Goal: Communication & Community: Answer question/provide support

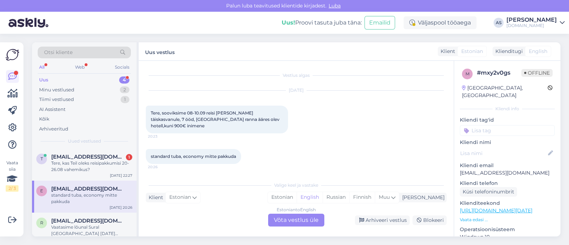
scroll to position [89, 0]
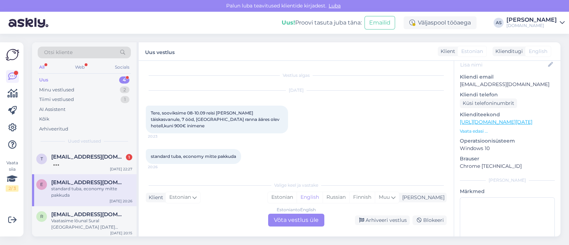
click at [109, 182] on span "[EMAIL_ADDRESS][DOMAIN_NAME]" at bounding box center [88, 182] width 74 height 6
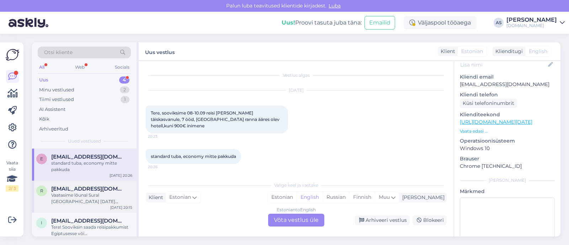
scroll to position [33, 0]
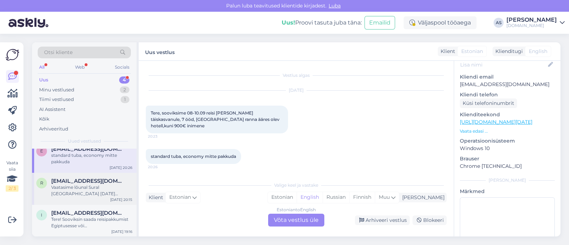
click at [112, 191] on div "Vaatasime lõunal Sural [GEOGRAPHIC_DATA] [DATE] väljumisega ja 7 päeva. Nüüd va…" at bounding box center [91, 190] width 81 height 13
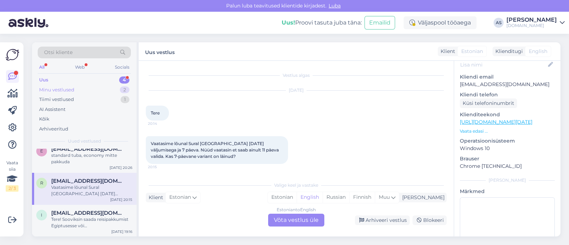
click at [114, 91] on div "Minu vestlused 2" at bounding box center [84, 90] width 93 height 10
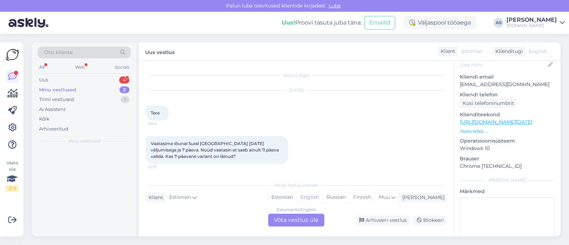
scroll to position [0, 0]
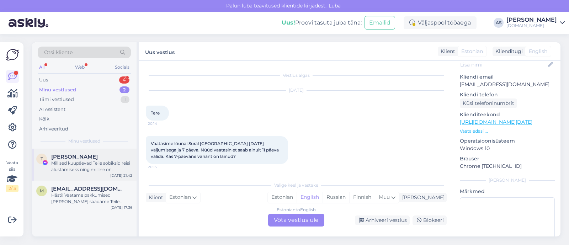
click at [98, 164] on div "Millised kuupäevad Teile sobiksid reisi alustamiseks ning milline on maksimaaln…" at bounding box center [91, 166] width 81 height 13
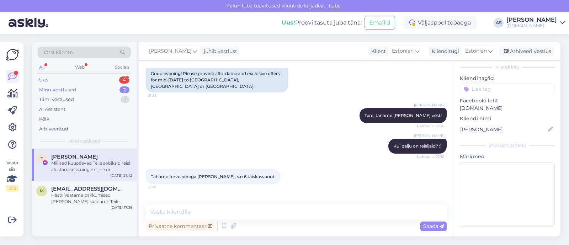
scroll to position [121, 0]
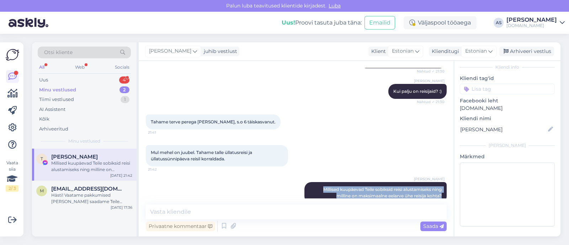
drag, startPoint x: 314, startPoint y: 175, endPoint x: 444, endPoint y: 183, distance: 130.1
click at [444, 183] on div "Vestlus algas [DATE] Tere õhtust! Palun soodsaid ja ekslusiivseid pakkumisi [DA…" at bounding box center [299, 133] width 307 height 130
copy span "Millised kuupäevad Teile sobiksid reisi alustamiseks ning milline on maksimaaln…"
click at [540, 53] on div "Arhiveeri vestlus" at bounding box center [527, 52] width 55 height 10
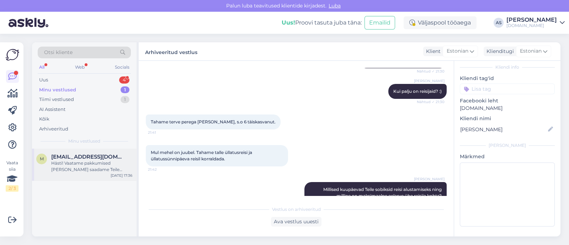
click at [105, 164] on div "Hästi! Vaatame pakkumised [PERSON_NAME] saadame Teile meilile :)" at bounding box center [91, 166] width 81 height 13
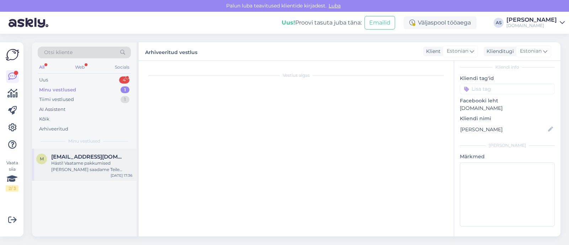
scroll to position [89, 0]
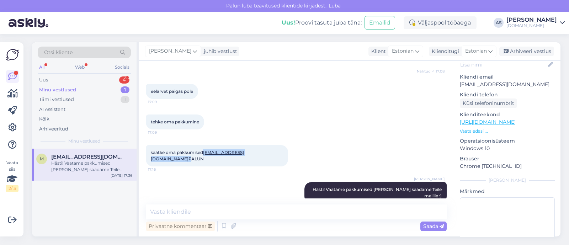
drag, startPoint x: 260, startPoint y: 151, endPoint x: 206, endPoint y: 152, distance: 54.5
click at [206, 152] on span "saatke oma pakkumised [EMAIL_ADDRESS][DOMAIN_NAME] PALUN" at bounding box center [197, 156] width 93 height 12
copy span "[EMAIL_ADDRESS][DOMAIN_NAME]"
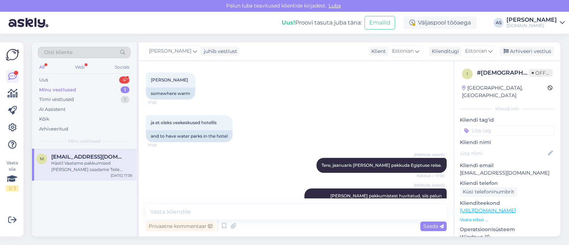
click at [221, 157] on div "[PERSON_NAME], jaanuaris [PERSON_NAME] pakkuda [GEOGRAPHIC_DATA] reise. Nähtud …" at bounding box center [296, 165] width 301 height 31
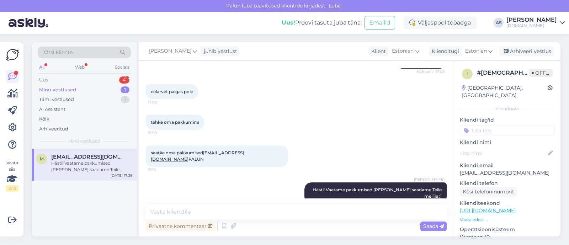
scroll to position [359, 0]
click at [231, 210] on textarea at bounding box center [296, 212] width 301 height 15
type textarea "Saatsime Teile pakkumise meilile :)"
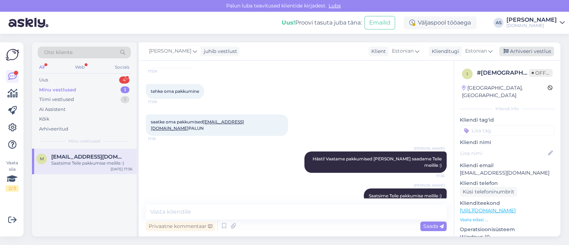
click at [523, 55] on div "Arhiveeri vestlus" at bounding box center [527, 52] width 55 height 10
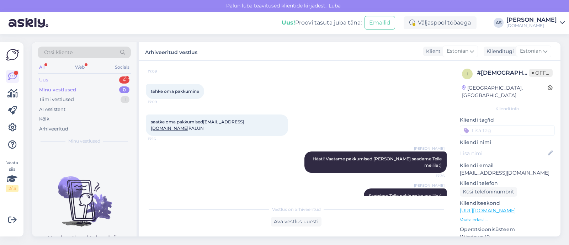
click at [75, 82] on div "Uus 4" at bounding box center [84, 80] width 93 height 10
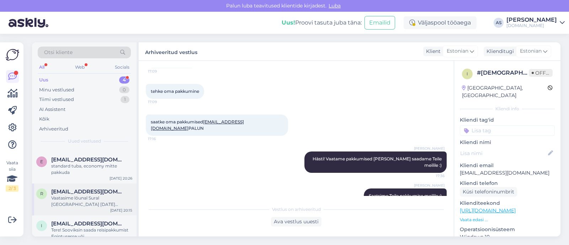
scroll to position [40, 0]
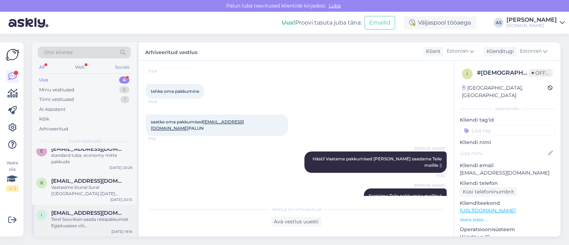
click at [91, 221] on div "Tere! Sooviksin saada reisipakkumist Egiptusesse või [DEMOGRAPHIC_DATA]. Kuupäe…" at bounding box center [91, 222] width 81 height 13
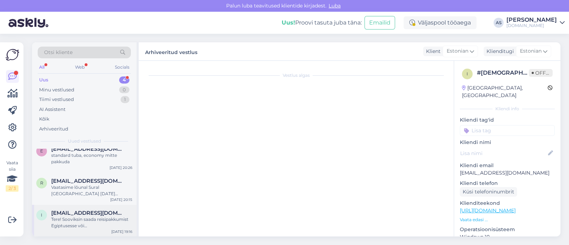
scroll to position [0, 0]
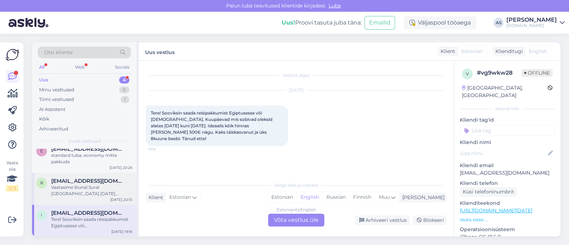
click at [98, 179] on span "[EMAIL_ADDRESS][DOMAIN_NAME]" at bounding box center [88, 181] width 74 height 6
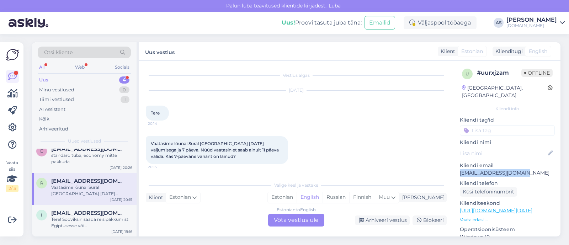
drag, startPoint x: 525, startPoint y: 164, endPoint x: 458, endPoint y: 165, distance: 67.6
click at [458, 165] on div "u # uurxjzam Offline [GEOGRAPHIC_DATA], [GEOGRAPHIC_DATA] Kliendi info Kliendi …" at bounding box center [507, 211] width 106 height 300
copy p "[EMAIL_ADDRESS][DOMAIN_NAME]"
click at [305, 217] on div "Estonian to English Võta vestlus üle" at bounding box center [296, 220] width 56 height 13
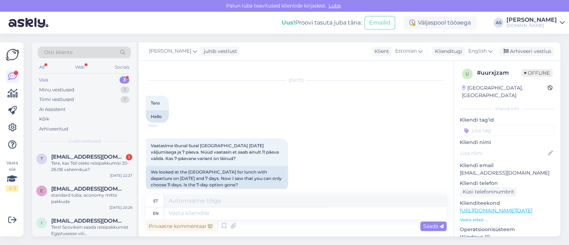
scroll to position [20, 0]
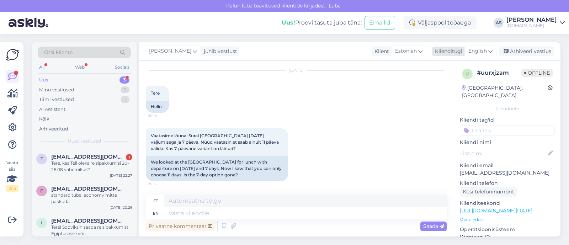
click at [486, 47] on span "English" at bounding box center [478, 51] width 19 height 8
click at [455, 88] on link "Estonian" at bounding box center [465, 82] width 78 height 11
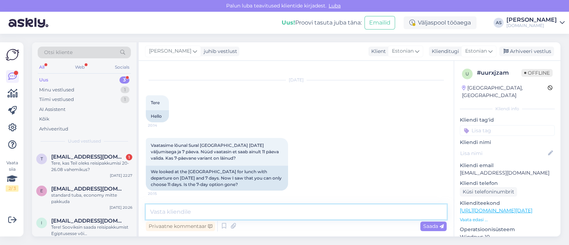
click at [248, 212] on textarea at bounding box center [296, 212] width 301 height 15
type textarea "Tere, Rauno! Vastasime Teile [PERSON_NAME] :)"
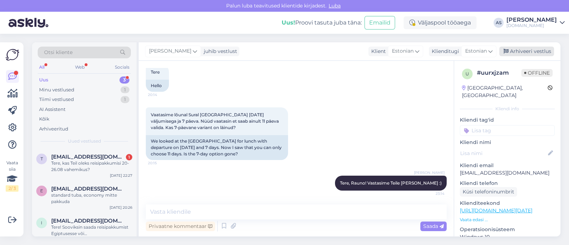
click at [514, 56] on div "Arhiveeri vestlus" at bounding box center [527, 52] width 55 height 10
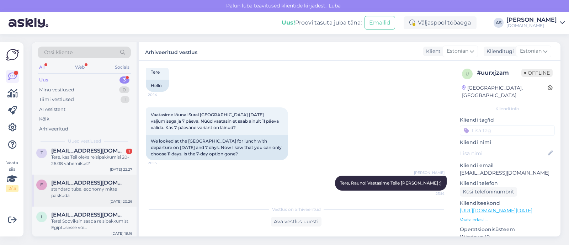
scroll to position [8, 0]
click at [93, 225] on div "Tere! Sooviksin saada reisipakkumist Egiptusesse või [DEMOGRAPHIC_DATA]. Kuupäe…" at bounding box center [91, 222] width 81 height 13
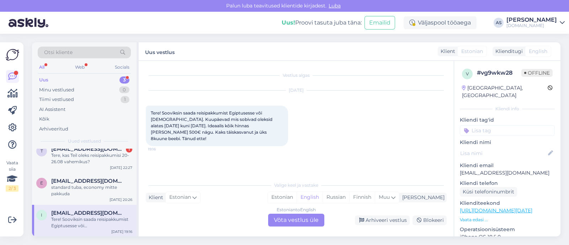
scroll to position [0, 0]
click at [478, 217] on p "Vaata edasi ..." at bounding box center [507, 220] width 95 height 6
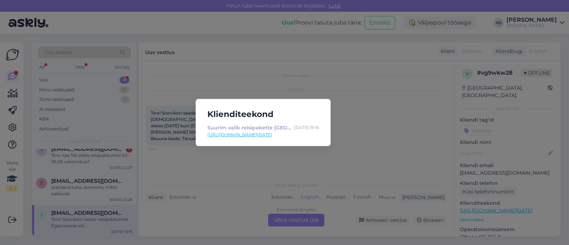
click at [478, 212] on div "Klienditeekond Suurim valik reisipakette [GEOGRAPHIC_DATA] | Tuusik [DATE] 19:1…" at bounding box center [284, 122] width 569 height 245
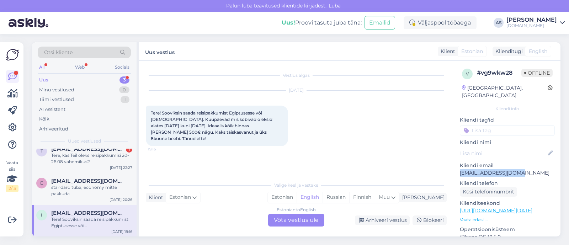
drag, startPoint x: 502, startPoint y: 166, endPoint x: 456, endPoint y: 168, distance: 46.3
click at [456, 168] on div "v # vg9wkw28 Offline [GEOGRAPHIC_DATA], [GEOGRAPHIC_DATA] info Kliendi tag'id K…" at bounding box center [507, 211] width 106 height 300
copy p "[EMAIL_ADDRESS][DOMAIN_NAME]"
click at [284, 222] on div "Estonian to English Võta vestlus üle" at bounding box center [296, 220] width 56 height 13
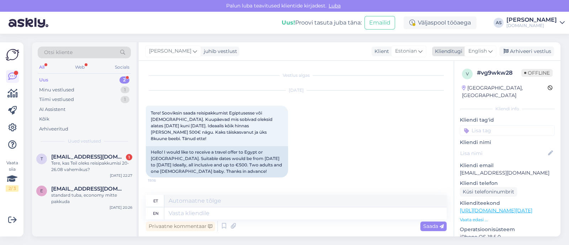
click at [481, 53] on span "English" at bounding box center [478, 51] width 19 height 8
click at [466, 85] on link "Estonian" at bounding box center [465, 82] width 78 height 11
click at [218, 214] on textarea at bounding box center [296, 212] width 301 height 15
type textarea "Tere! Saatsime Teile pakkumise meilile :)"
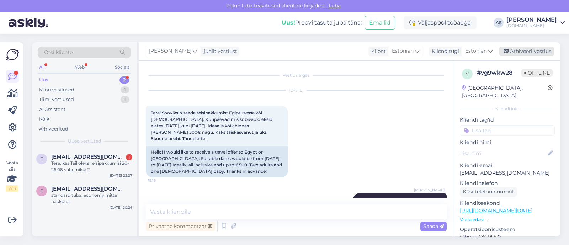
click at [525, 53] on div "Arhiveeri vestlus" at bounding box center [527, 52] width 55 height 10
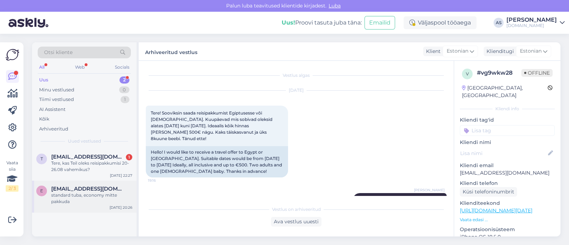
click at [102, 195] on div "standard tuba, economy mitte pakkuda" at bounding box center [91, 198] width 81 height 13
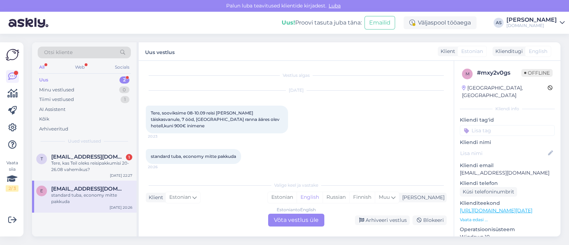
click at [109, 196] on div "standard tuba, economy mitte pakkuda" at bounding box center [91, 198] width 81 height 13
click at [106, 90] on div "Minu vestlused 0" at bounding box center [84, 90] width 93 height 10
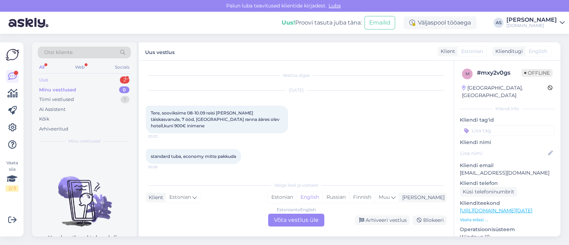
click at [96, 80] on div "Uus 2" at bounding box center [84, 80] width 93 height 10
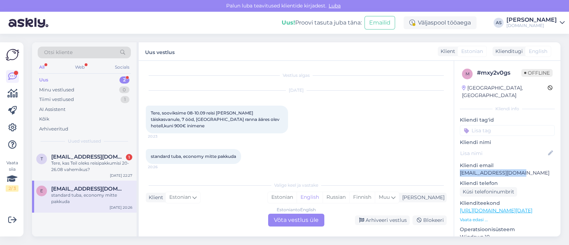
drag, startPoint x: 520, startPoint y: 165, endPoint x: 458, endPoint y: 167, distance: 62.3
click at [458, 167] on div "m # mxy2v0gs Offline [GEOGRAPHIC_DATA], [GEOGRAPHIC_DATA] Kliendi info Kliendi …" at bounding box center [507, 211] width 106 height 300
copy p "[EMAIL_ADDRESS][DOMAIN_NAME]"
click at [476, 217] on p "Vaata edasi ..." at bounding box center [507, 220] width 95 height 6
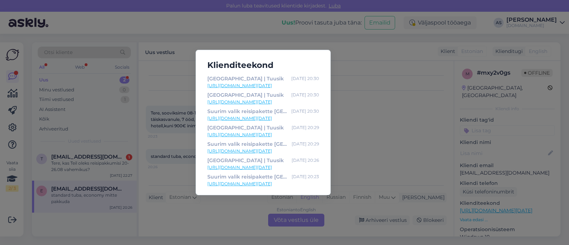
click at [388, 131] on div "Klienditeekond [GEOGRAPHIC_DATA] | Tuusik [DATE] 20:30 [URL][DOMAIN_NAME][DATE]…" at bounding box center [284, 122] width 569 height 245
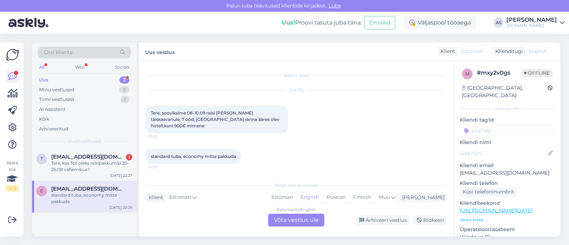
click at [488, 207] on link "[URL][DOMAIN_NAME][DATE]" at bounding box center [496, 210] width 73 height 6
click at [482, 216] on div "m # mxy2v0gs Offline [GEOGRAPHIC_DATA], [GEOGRAPHIC_DATA] Kliendi info Kliendi …" at bounding box center [507, 211] width 106 height 300
click at [479, 217] on p "Vaata edasi ..." at bounding box center [507, 220] width 95 height 6
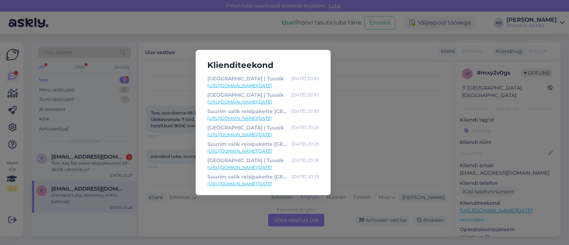
click at [264, 165] on link "[URL][DOMAIN_NAME][DATE]" at bounding box center [263, 167] width 112 height 6
click at [353, 134] on div "Klienditeekond [GEOGRAPHIC_DATA] | Tuusik [DATE] 20:30 [URL][DOMAIN_NAME][DATE]…" at bounding box center [284, 122] width 569 height 245
